Goal: Transaction & Acquisition: Purchase product/service

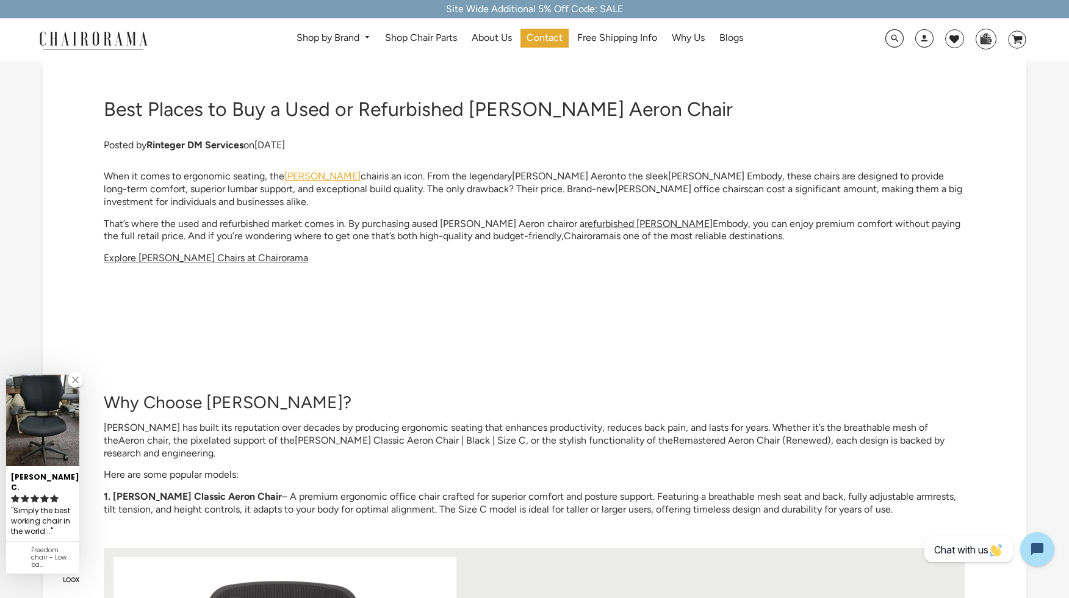
click at [318, 174] on span "[PERSON_NAME]" at bounding box center [322, 176] width 76 height 12
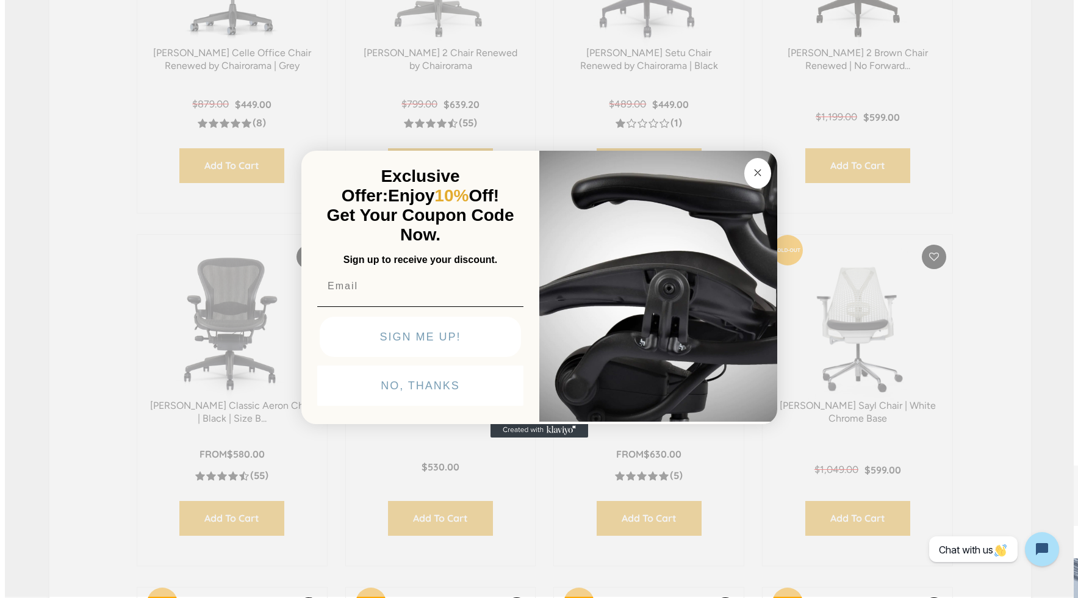
scroll to position [564, 0]
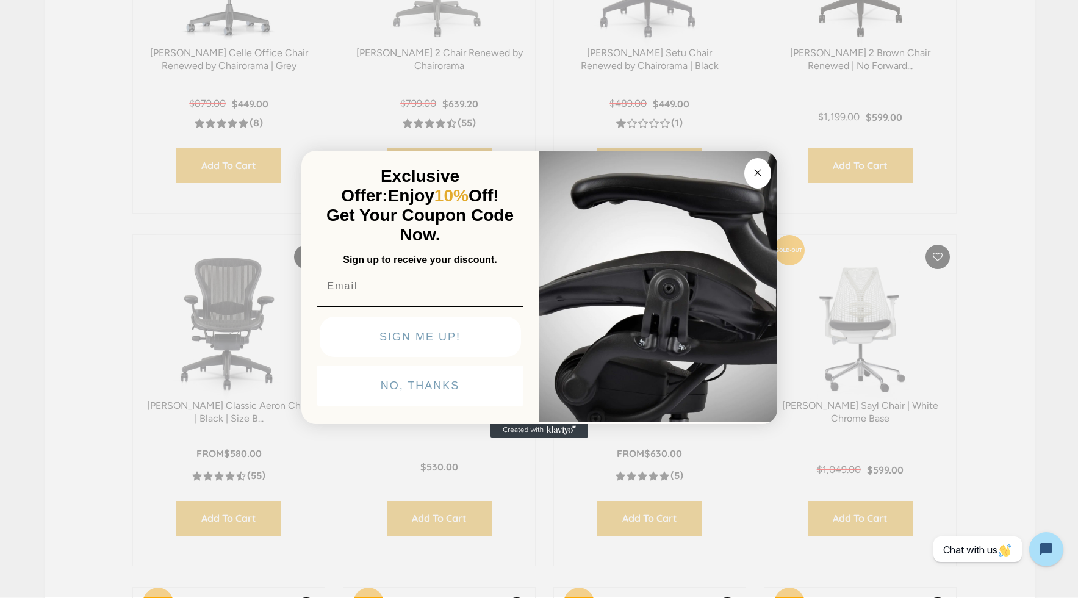
drag, startPoint x: 1072, startPoint y: 25, endPoint x: 779, endPoint y: 106, distance: 304.2
click at [756, 169] on circle "Close dialog" at bounding box center [757, 173] width 14 height 14
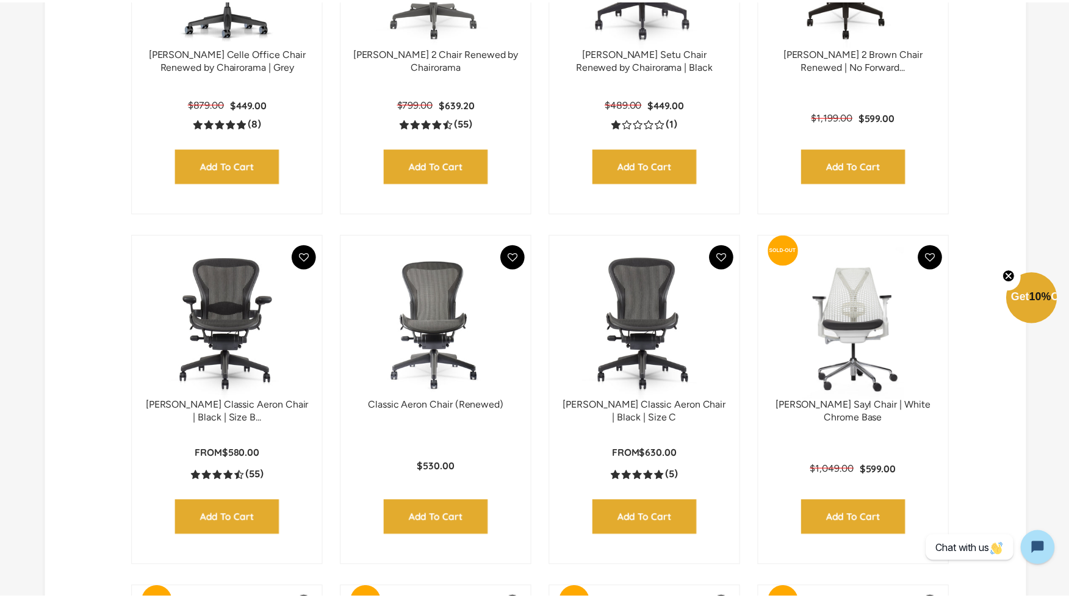
scroll to position [562, 0]
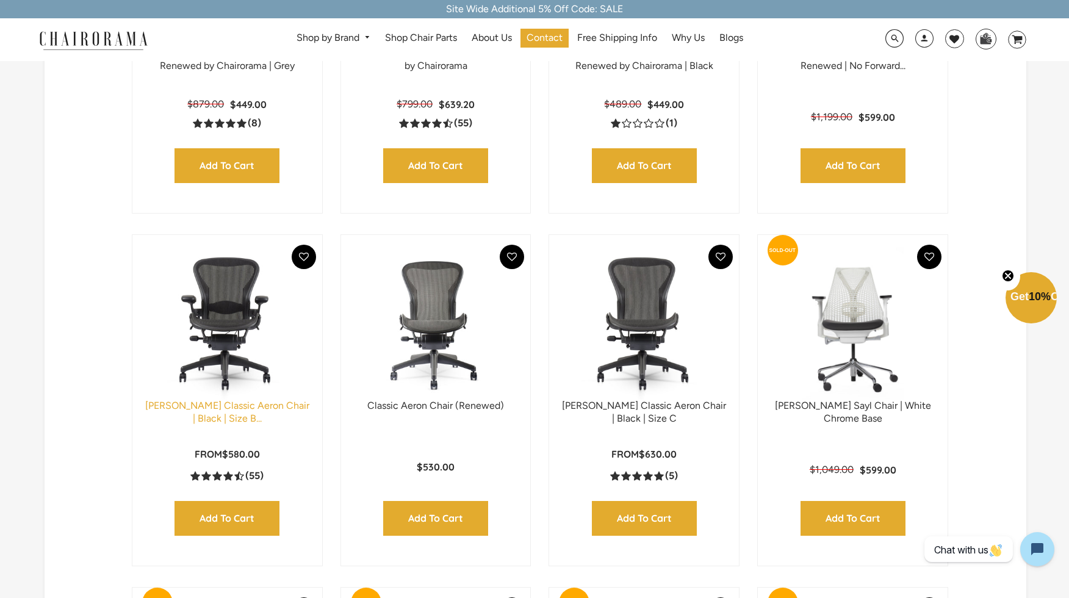
click at [223, 416] on link "[PERSON_NAME] Classic Aeron Chair | Black | Size B..." at bounding box center [227, 411] width 164 height 24
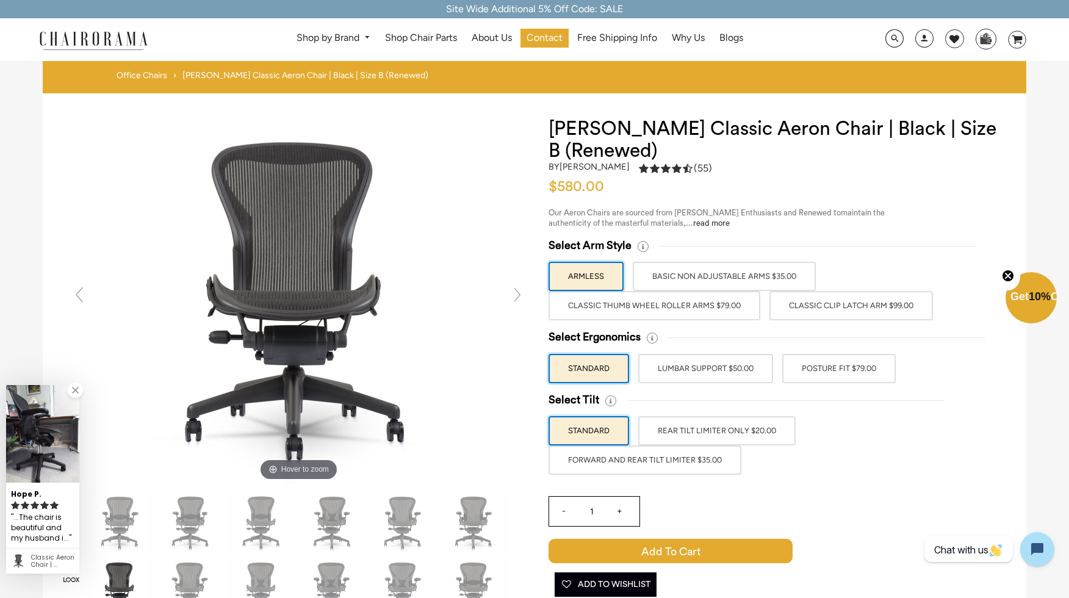
click at [632, 303] on label "Classic Thumb Wheel Roller Arms $79.00" at bounding box center [654, 305] width 212 height 29
click at [0, 0] on input "Classic Thumb Wheel Roller Arms $79.00" at bounding box center [0, 0] width 0 height 0
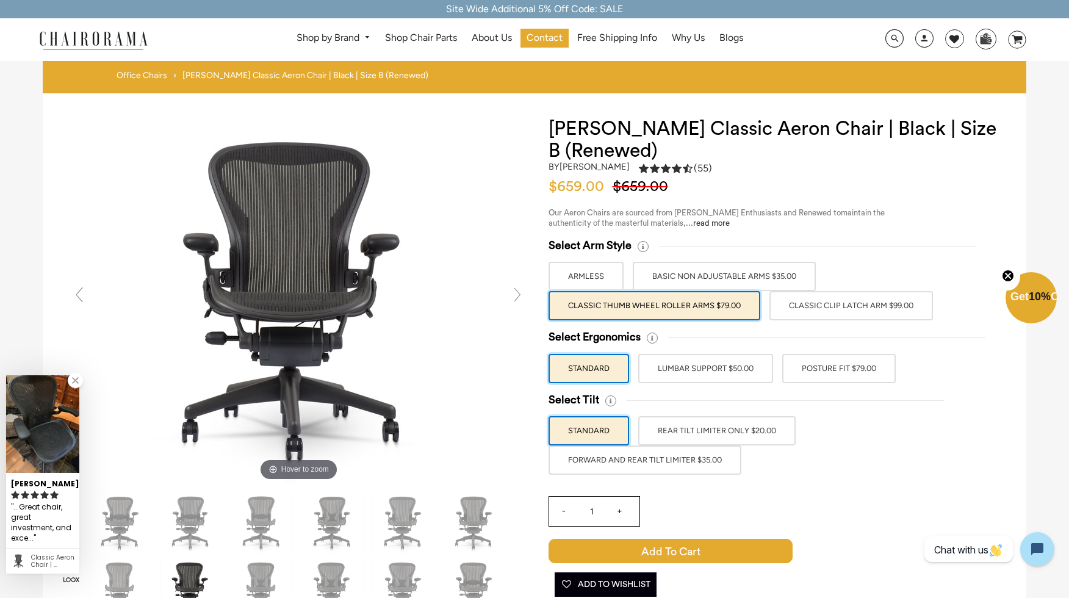
click at [847, 368] on label "POSTURE FIT $79.00" at bounding box center [838, 368] width 113 height 29
click at [0, 0] on input "POSTURE FIT $79.00" at bounding box center [0, 0] width 0 height 0
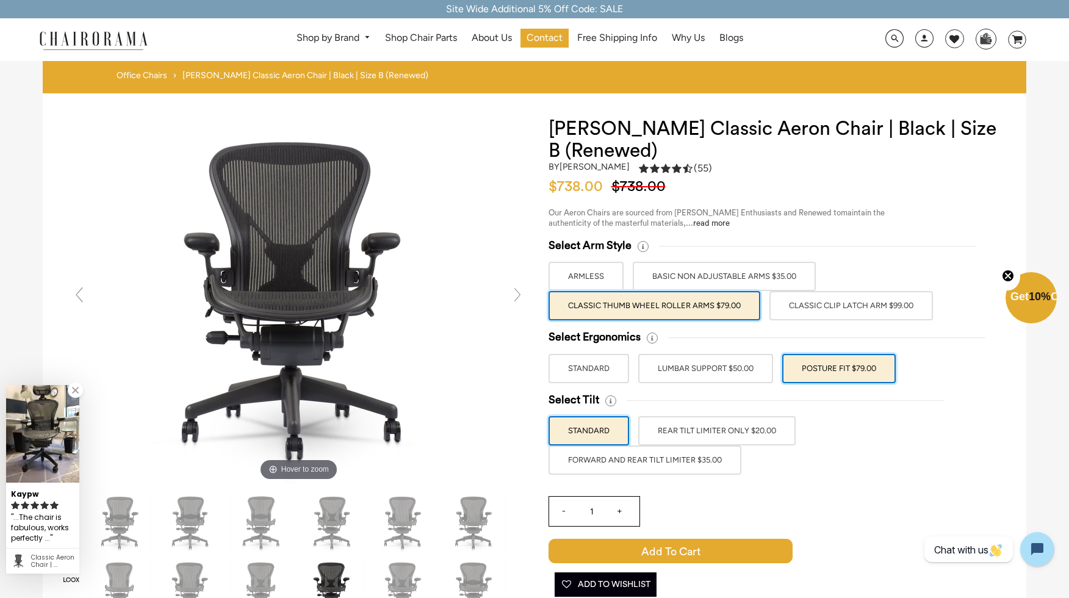
click at [664, 464] on label "FORWARD AND REAR TILT LIMITER $35.00" at bounding box center [644, 459] width 193 height 29
click at [0, 0] on input "FORWARD AND REAR TILT LIMITER $35.00" at bounding box center [0, 0] width 0 height 0
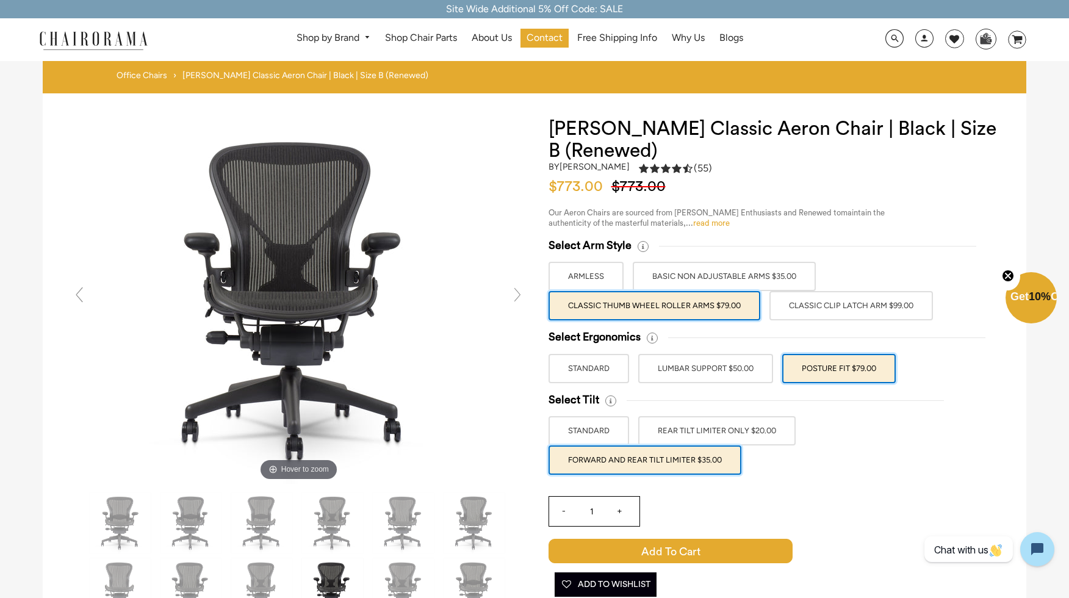
click at [720, 226] on link "read more" at bounding box center [711, 223] width 37 height 8
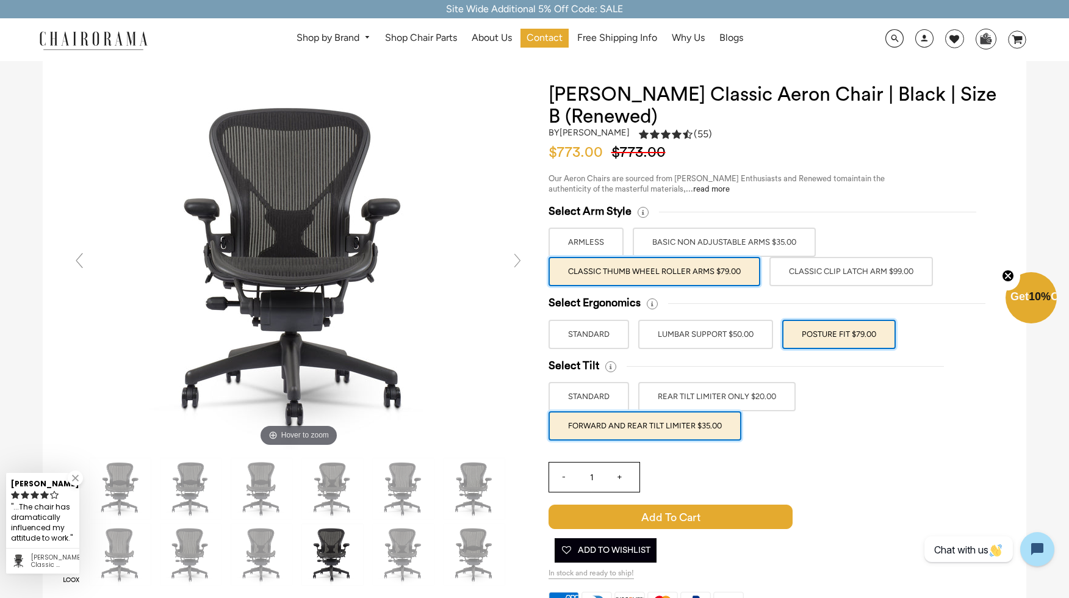
scroll to position [71, 0]
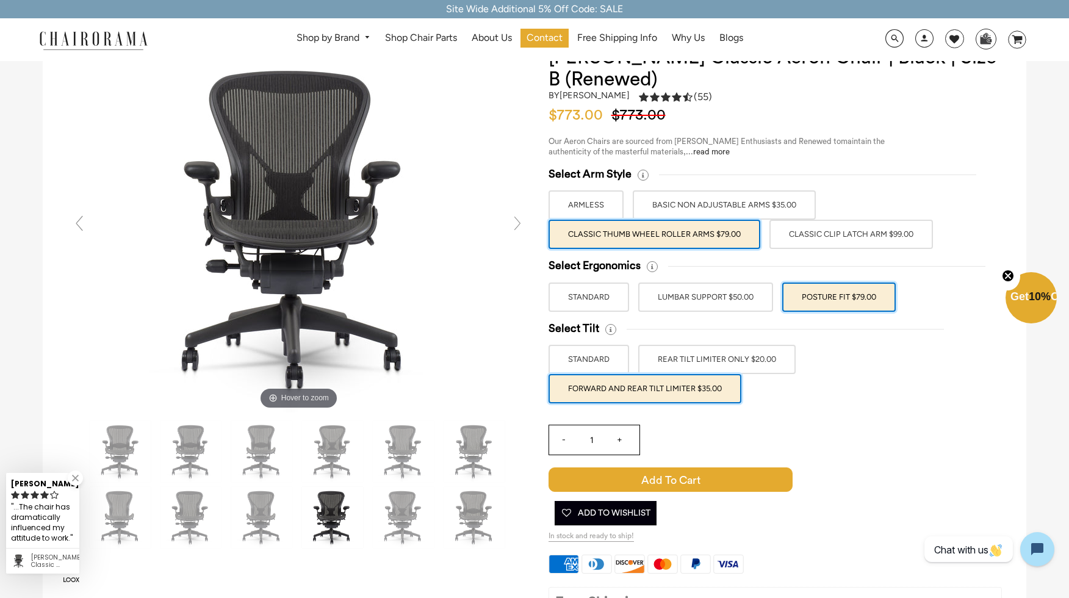
click at [870, 238] on label "Classic Clip Latch Arm $99.00" at bounding box center [850, 234] width 163 height 29
click at [0, 0] on input "Classic Clip Latch Arm $99.00" at bounding box center [0, 0] width 0 height 0
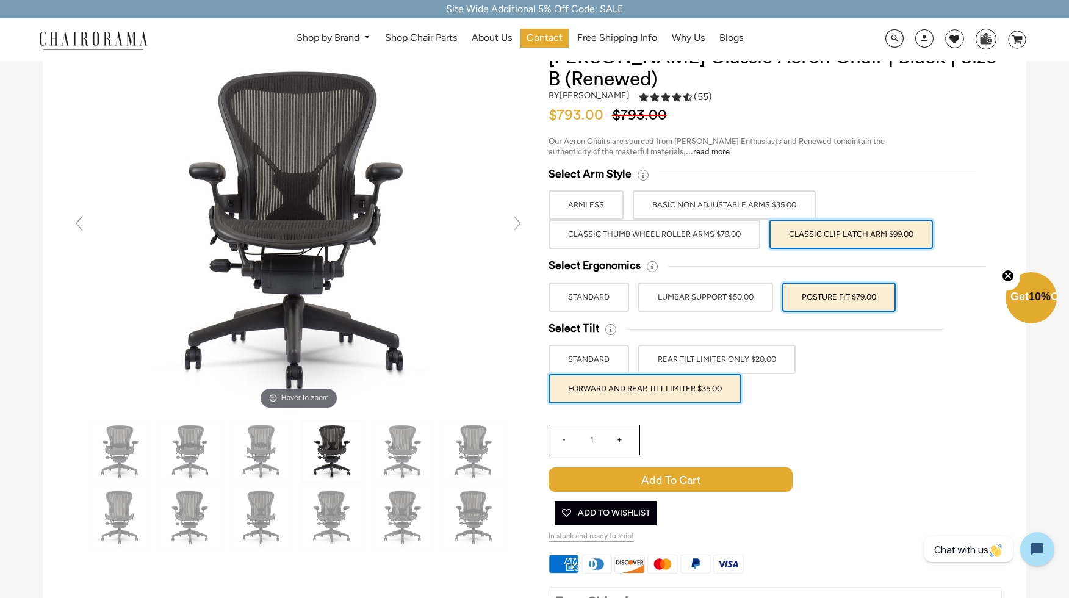
click at [638, 234] on label "Classic Thumb Wheel Roller Arms $79.00" at bounding box center [654, 234] width 212 height 29
click at [0, 0] on input "Classic Thumb Wheel Roller Arms $79.00" at bounding box center [0, 0] width 0 height 0
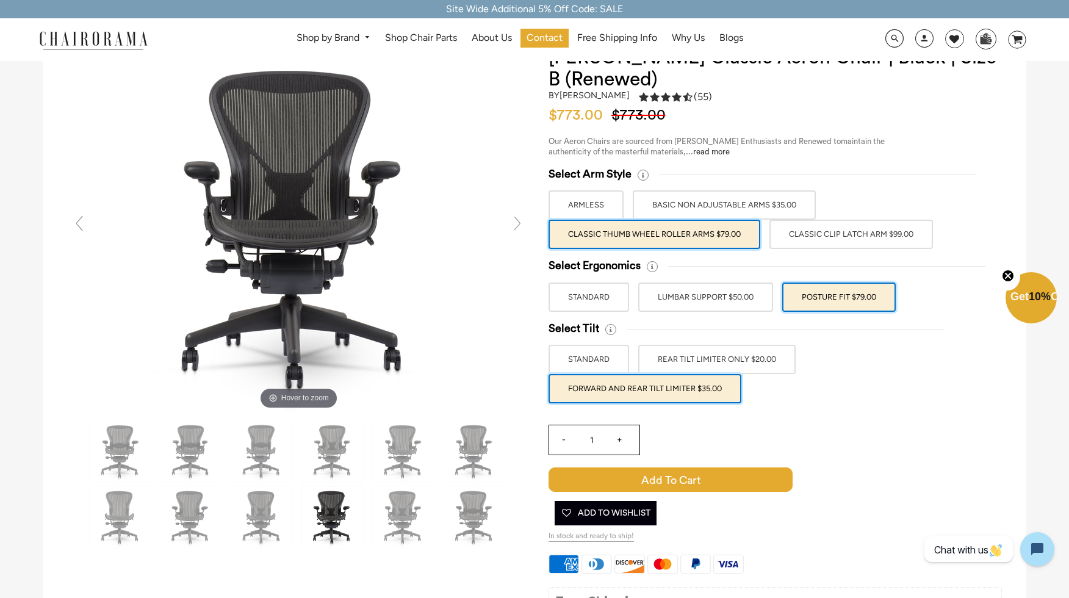
click at [800, 234] on label "Classic Clip Latch Arm $99.00" at bounding box center [850, 234] width 163 height 29
click at [0, 0] on input "Classic Clip Latch Arm $99.00" at bounding box center [0, 0] width 0 height 0
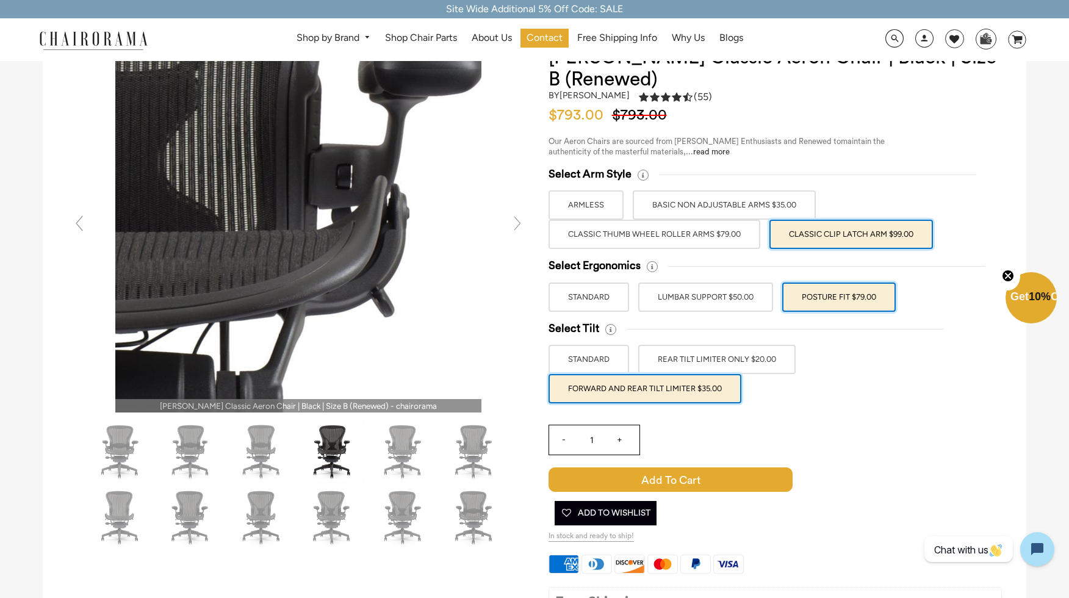
click at [348, 220] on img at bounding box center [298, 229] width 366 height 366
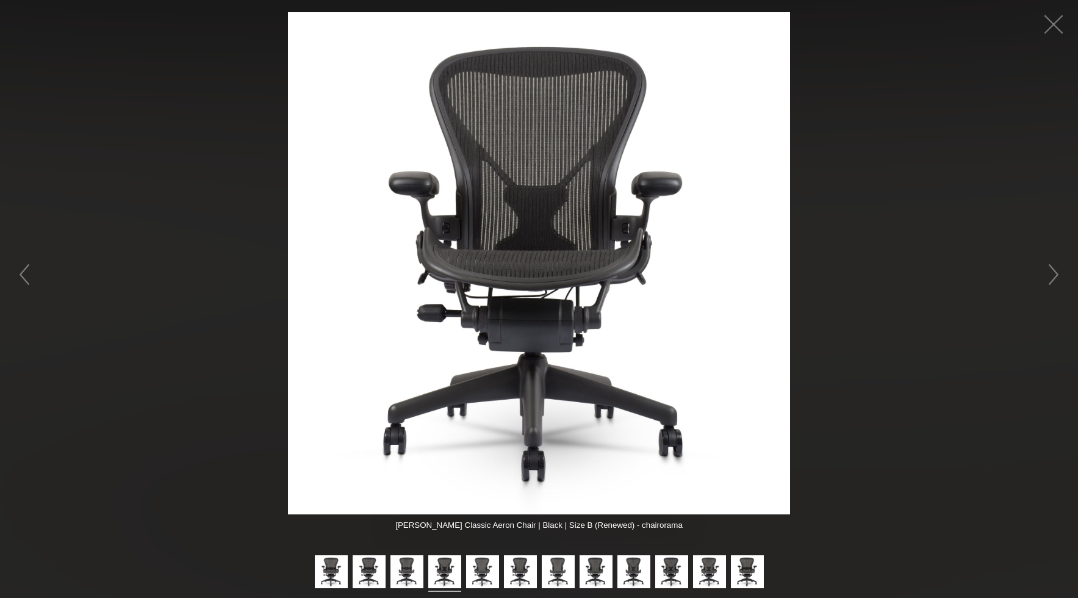
click at [609, 239] on img at bounding box center [539, 263] width 502 height 502
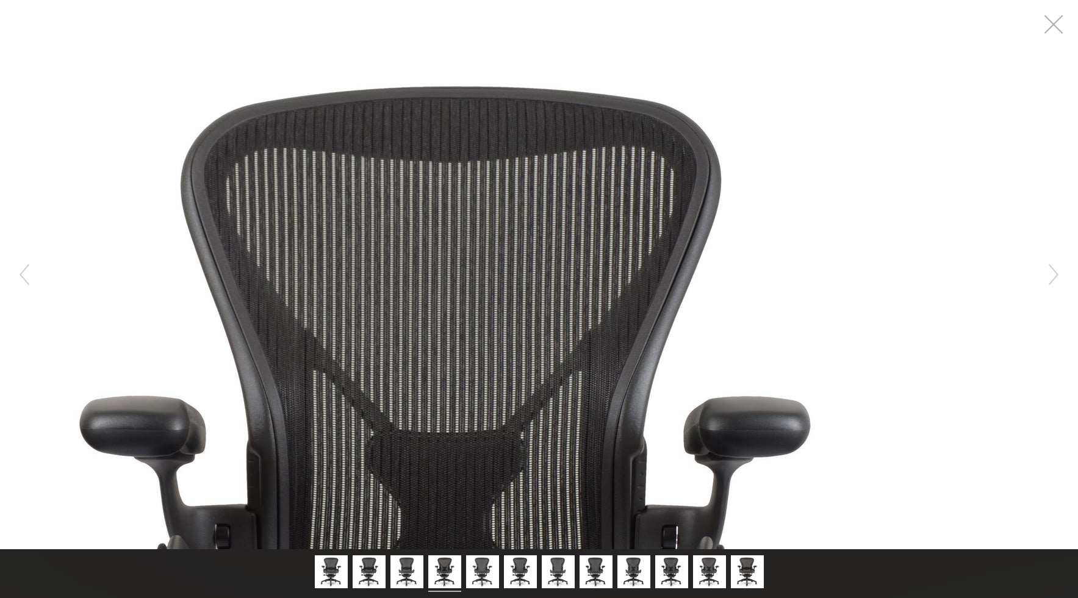
click at [1050, 25] on button "button" at bounding box center [1053, 24] width 37 height 37
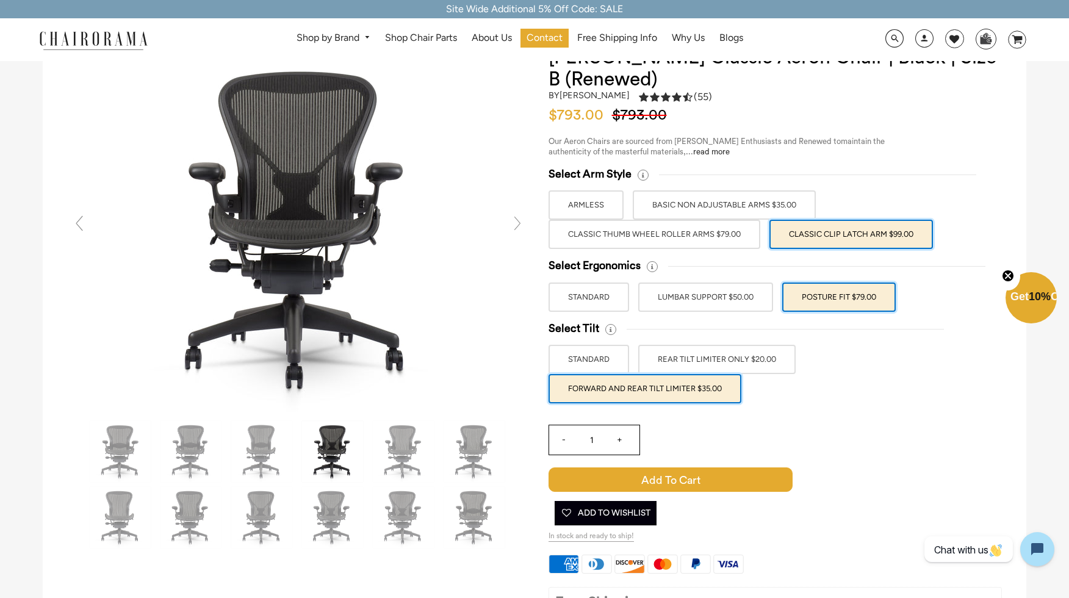
click at [659, 238] on label "Classic Thumb Wheel Roller Arms $79.00" at bounding box center [654, 234] width 212 height 29
click at [0, 0] on input "Classic Thumb Wheel Roller Arms $79.00" at bounding box center [0, 0] width 0 height 0
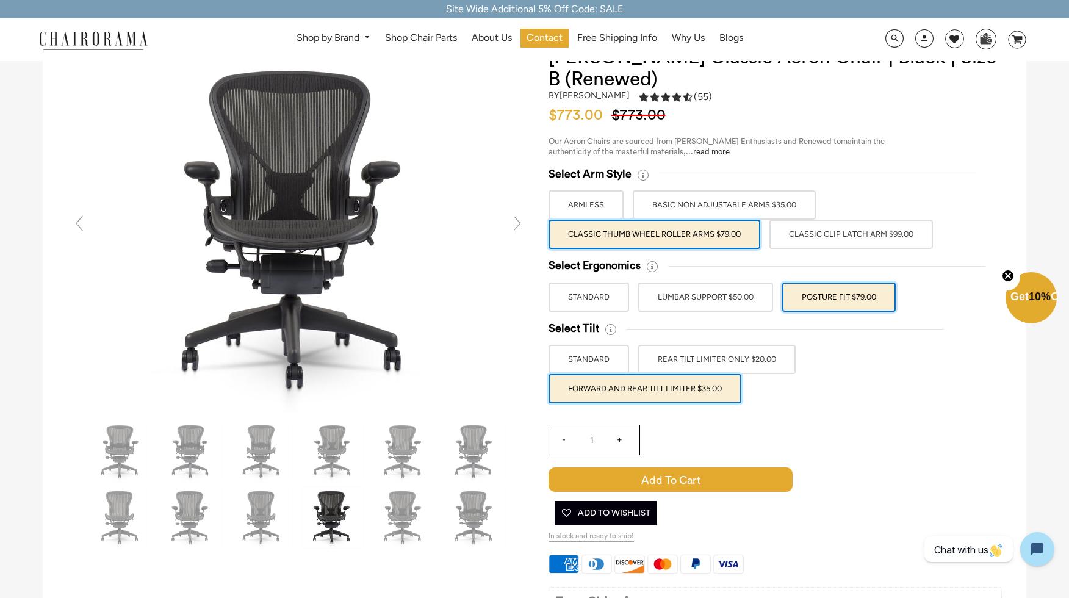
click at [859, 231] on label "Classic Clip Latch Arm $99.00" at bounding box center [850, 234] width 163 height 29
click at [0, 0] on input "Classic Clip Latch Arm $99.00" at bounding box center [0, 0] width 0 height 0
